Goal: Use online tool/utility: Utilize a website feature to perform a specific function

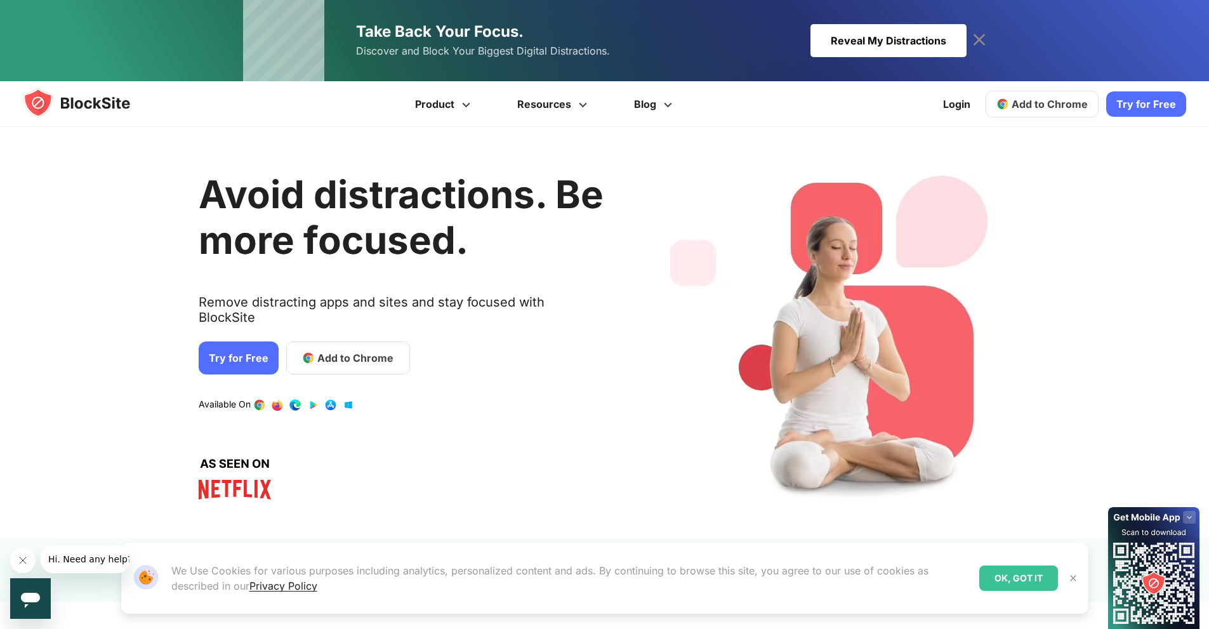
click at [317, 350] on span "Add to Chrome" at bounding box center [355, 357] width 76 height 15
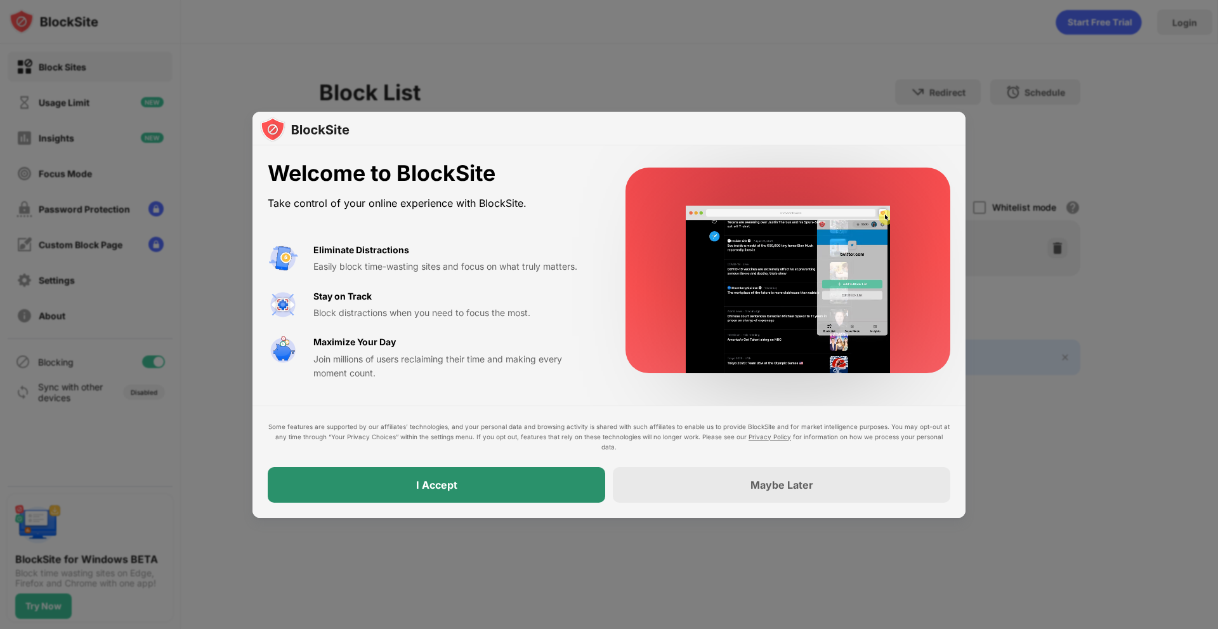
click at [561, 479] on div "I Accept" at bounding box center [437, 485] width 338 height 36
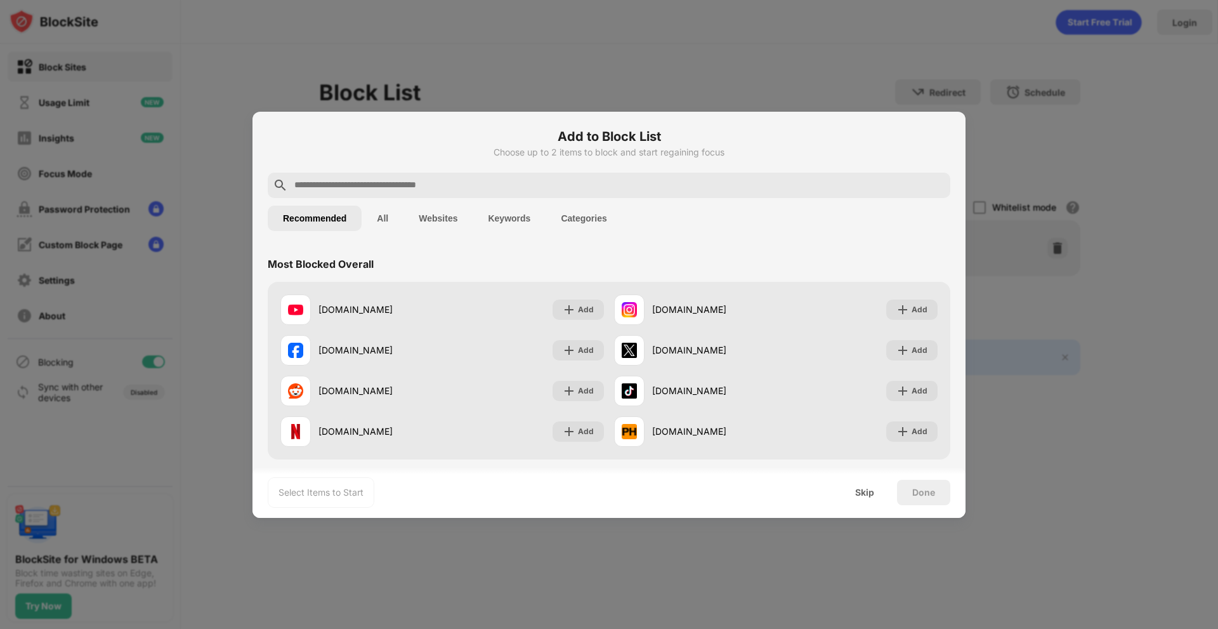
click at [344, 182] on input "text" at bounding box center [619, 185] width 652 height 15
drag, startPoint x: 560, startPoint y: 183, endPoint x: 567, endPoint y: 189, distance: 9.4
click at [563, 183] on input "text" at bounding box center [619, 185] width 652 height 15
click at [577, 184] on input "text" at bounding box center [619, 185] width 652 height 15
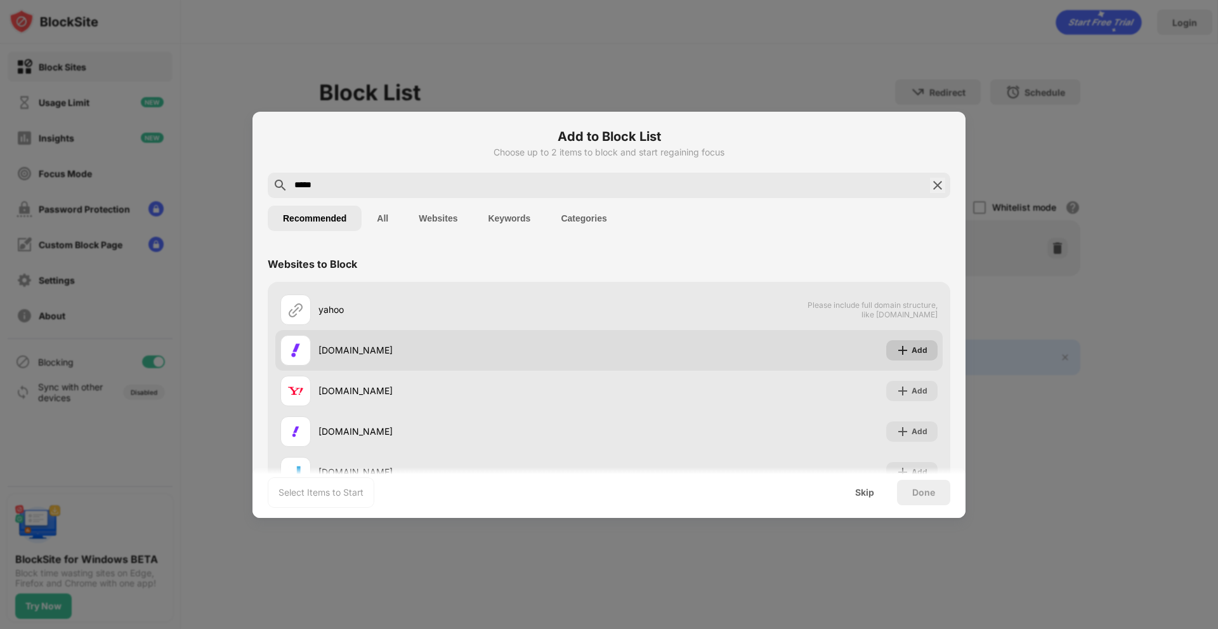
type input "*****"
click at [912, 354] on div "Add" at bounding box center [920, 350] width 16 height 13
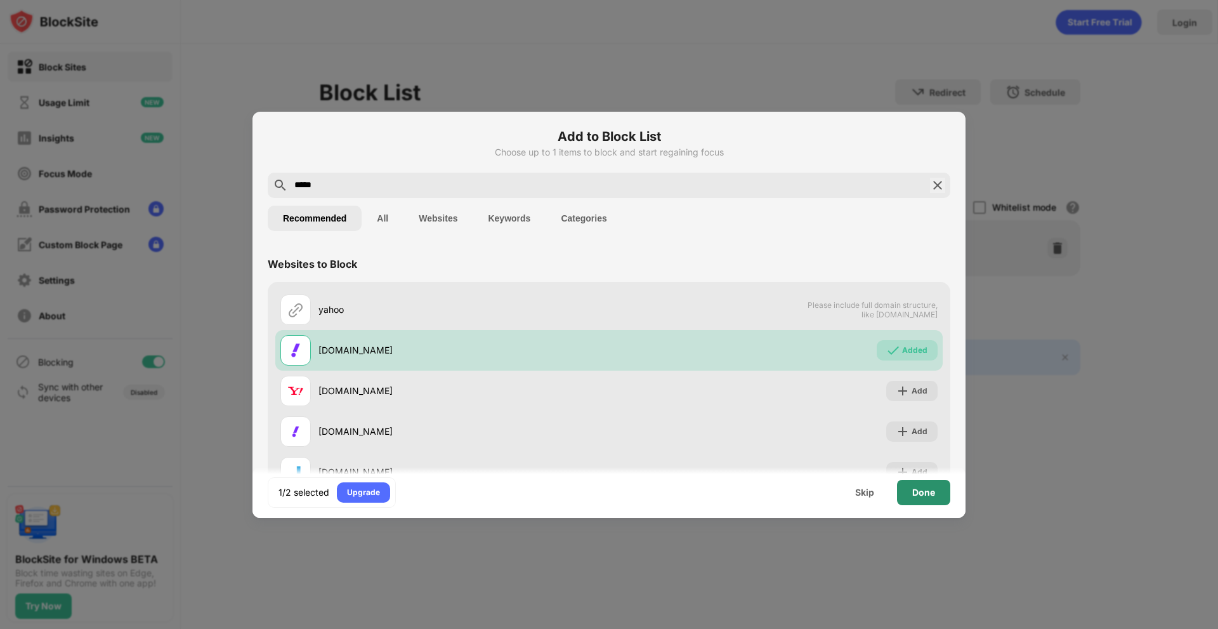
click at [938, 487] on div "Done" at bounding box center [923, 492] width 53 height 25
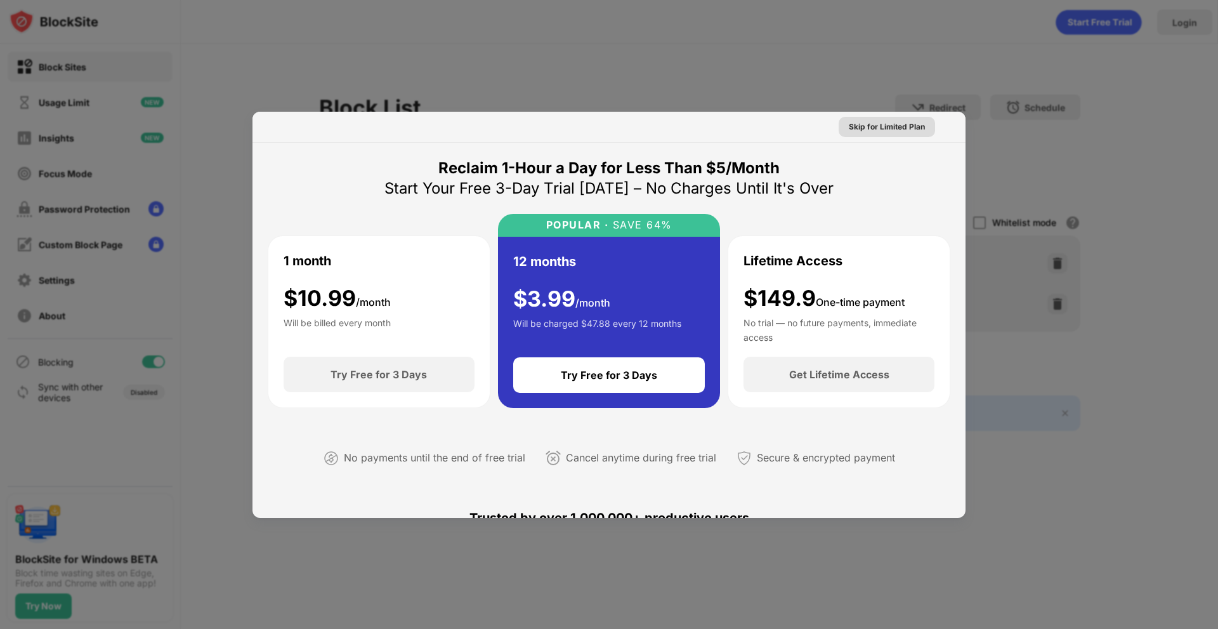
click at [884, 123] on div "Skip for Limited Plan" at bounding box center [887, 127] width 76 height 13
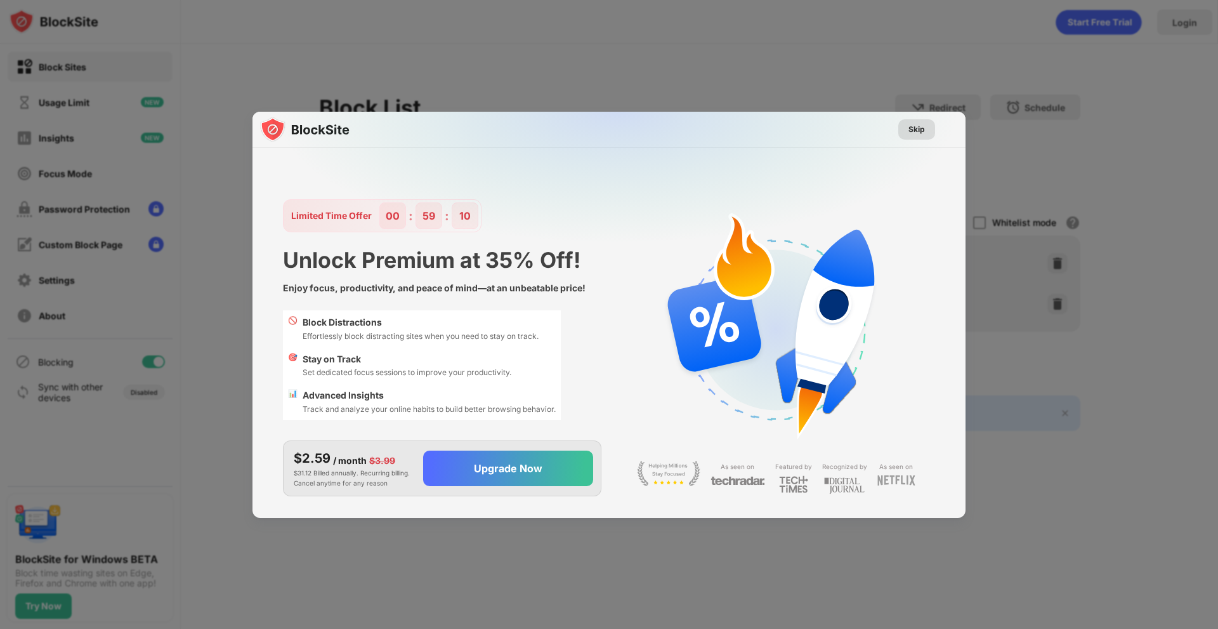
click at [922, 135] on div "Skip" at bounding box center [917, 129] width 16 height 13
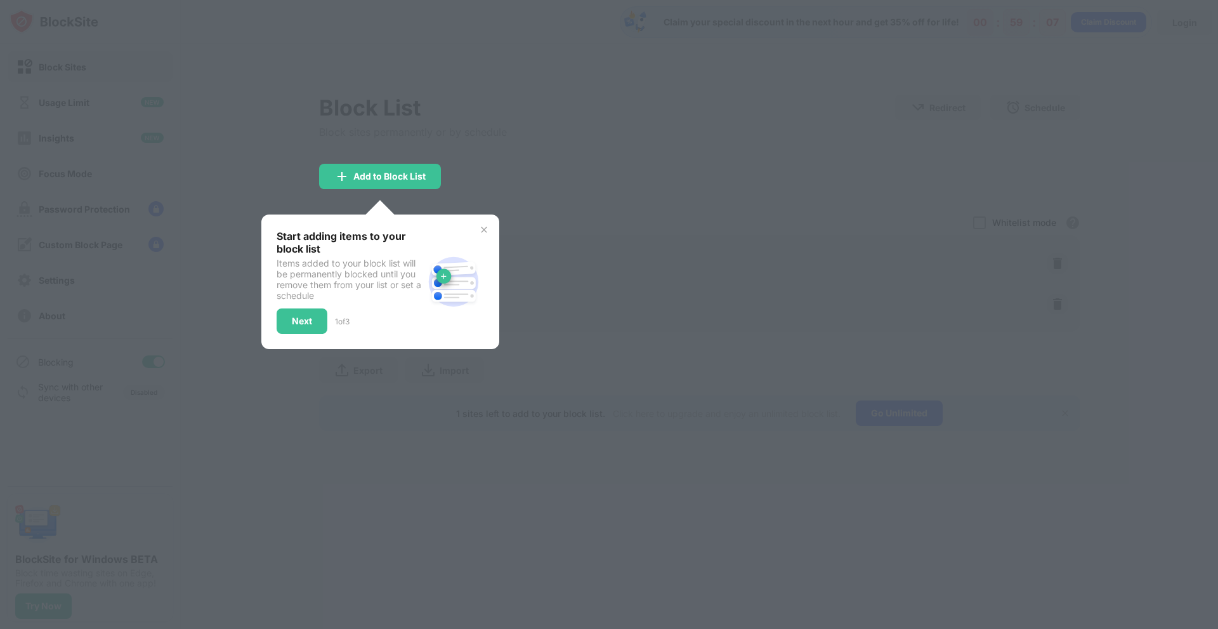
click at [483, 230] on img at bounding box center [484, 230] width 10 height 10
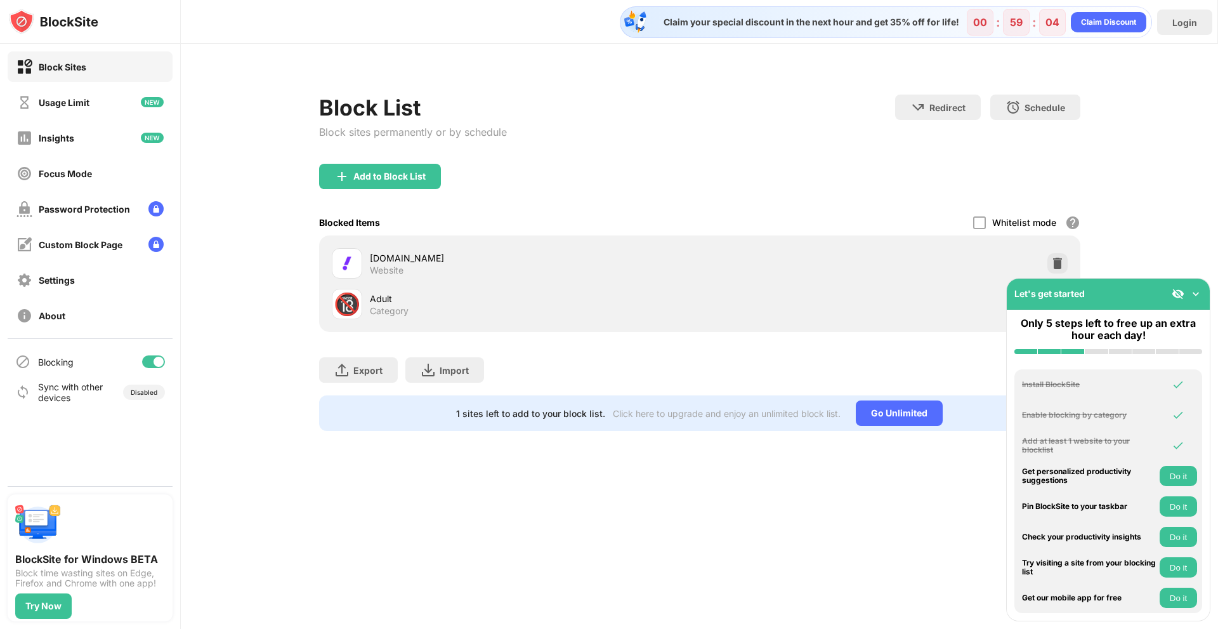
click at [1202, 298] on img at bounding box center [1196, 293] width 13 height 13
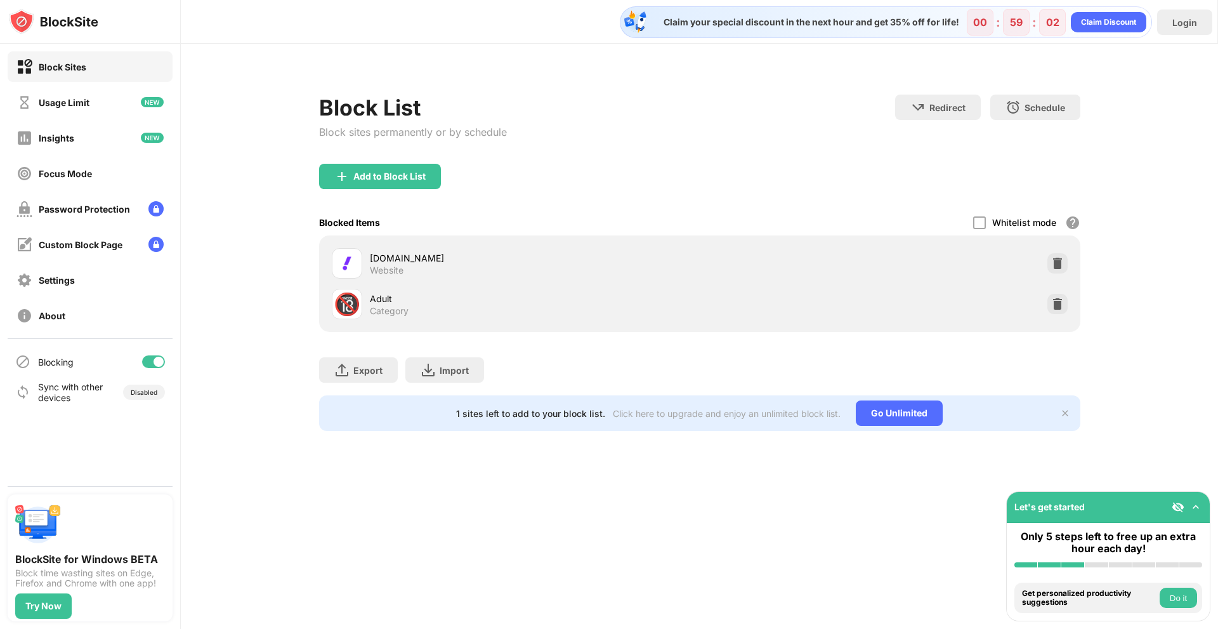
click at [349, 306] on div "🔞" at bounding box center [347, 304] width 27 height 26
click at [1061, 309] on img at bounding box center [1057, 304] width 13 height 13
